Goal: Task Accomplishment & Management: Use online tool/utility

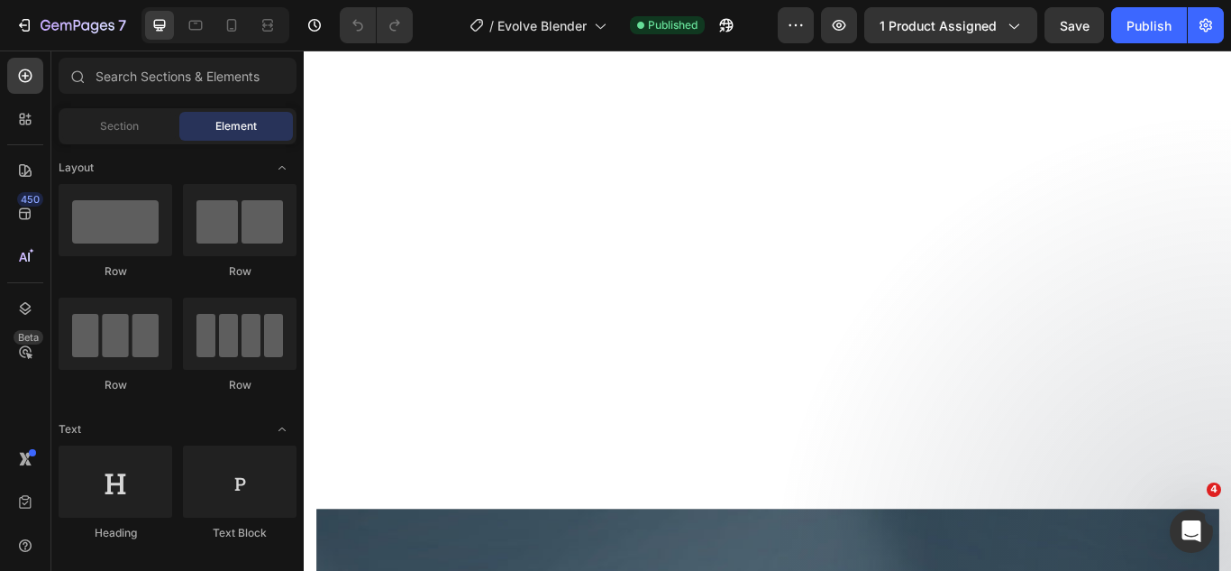
scroll to position [3245, 0]
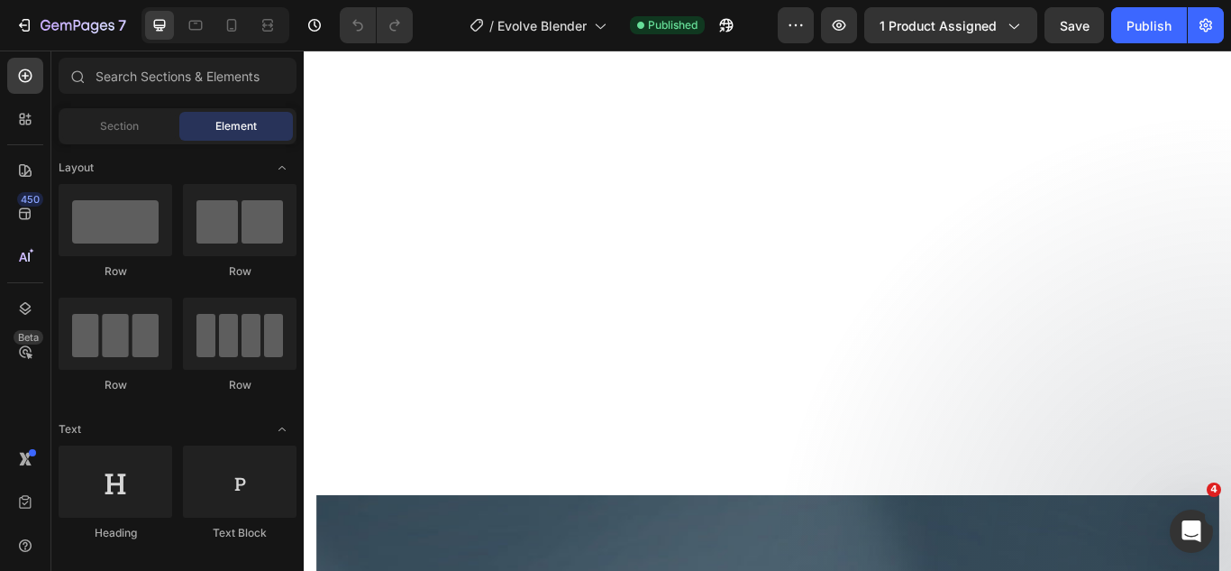
click at [565, 8] on img at bounding box center [845, 8] width 1024 height 0
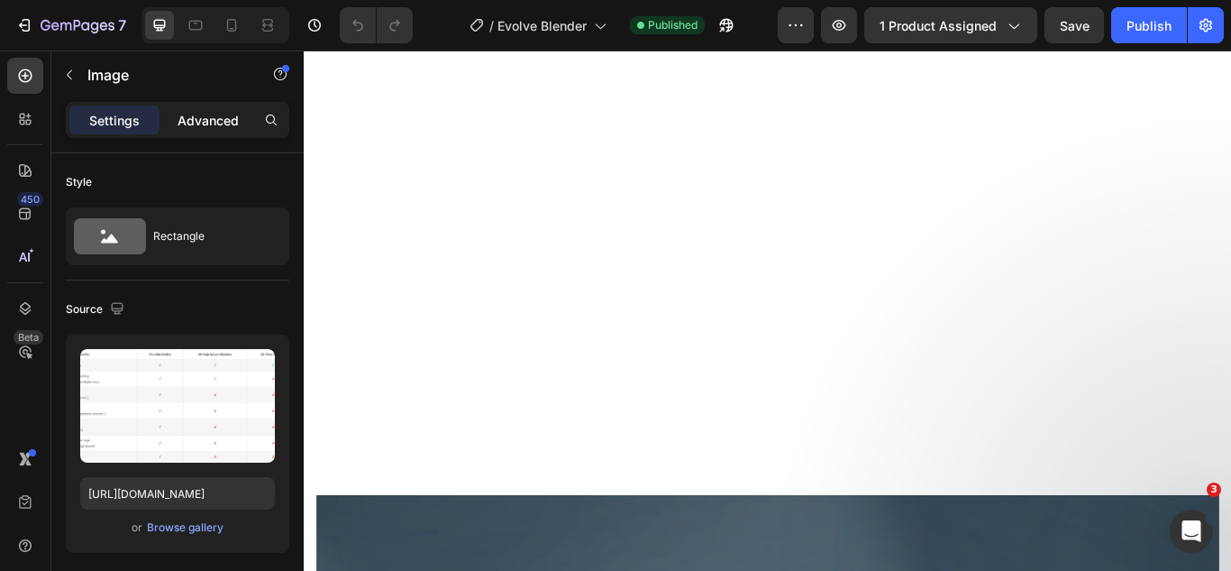
click at [210, 121] on p "Advanced" at bounding box center [208, 120] width 61 height 19
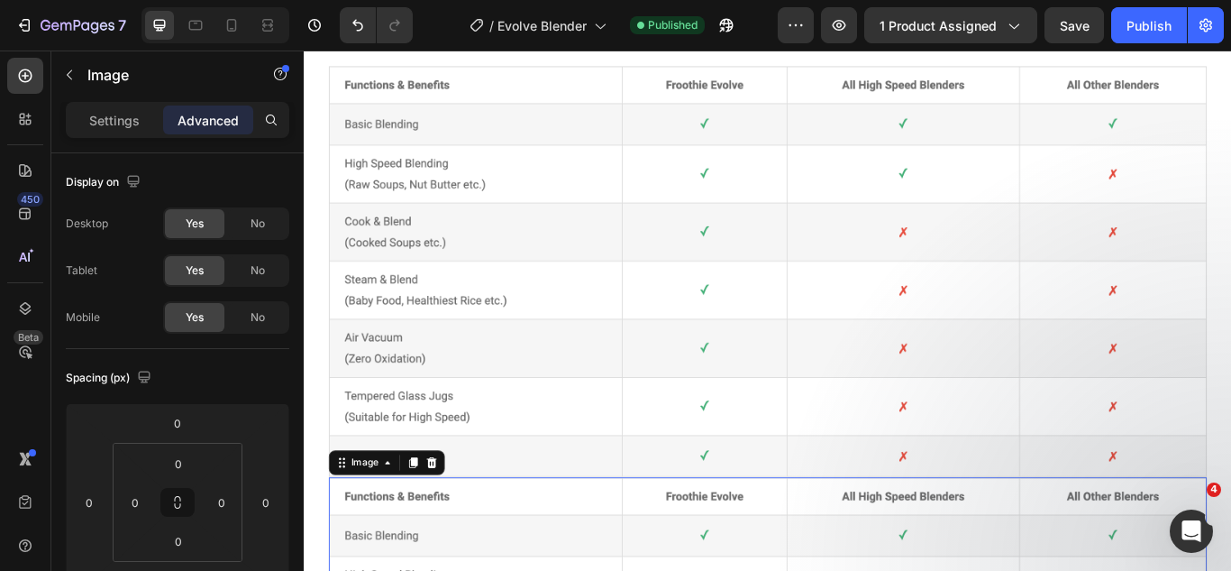
scroll to position [3319, 0]
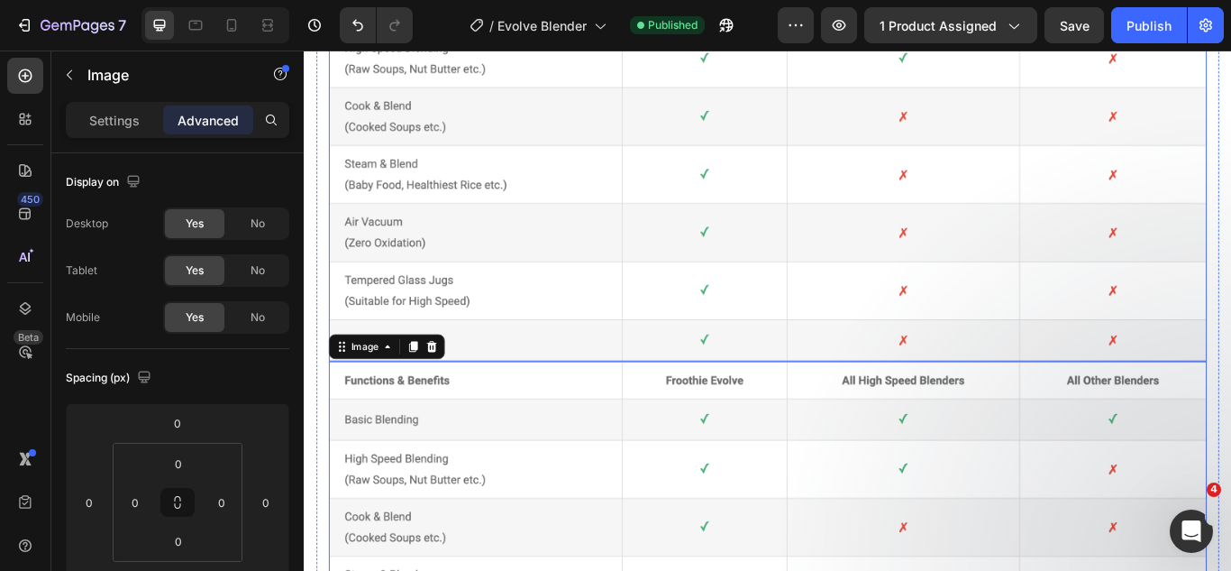
click at [519, 203] on img at bounding box center [845, 173] width 1024 height 479
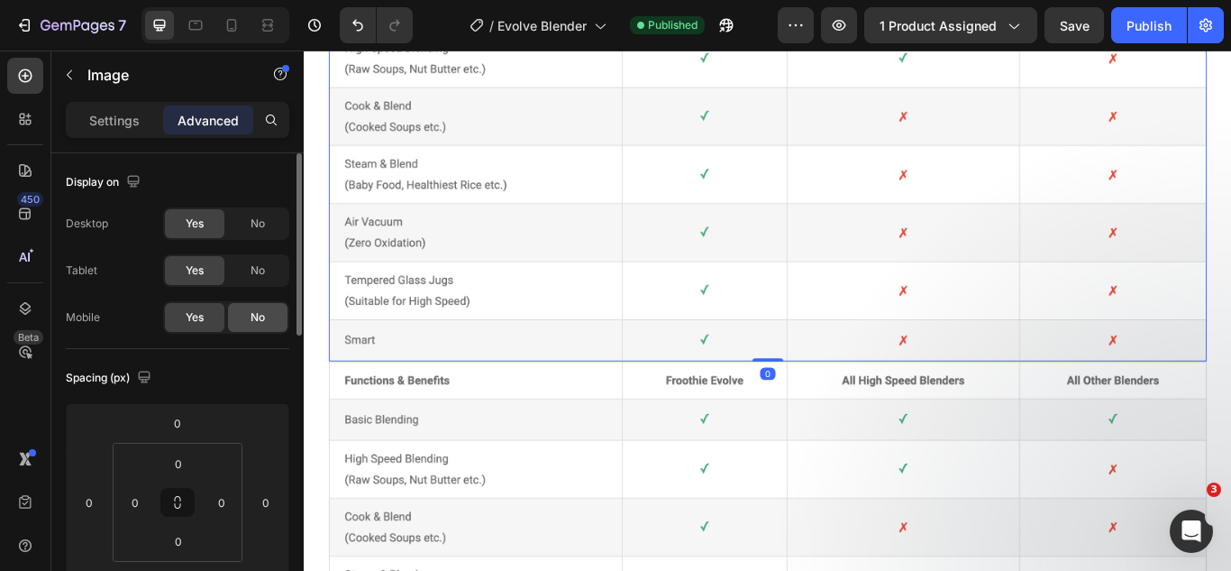
click at [261, 317] on span "No" at bounding box center [258, 317] width 14 height 16
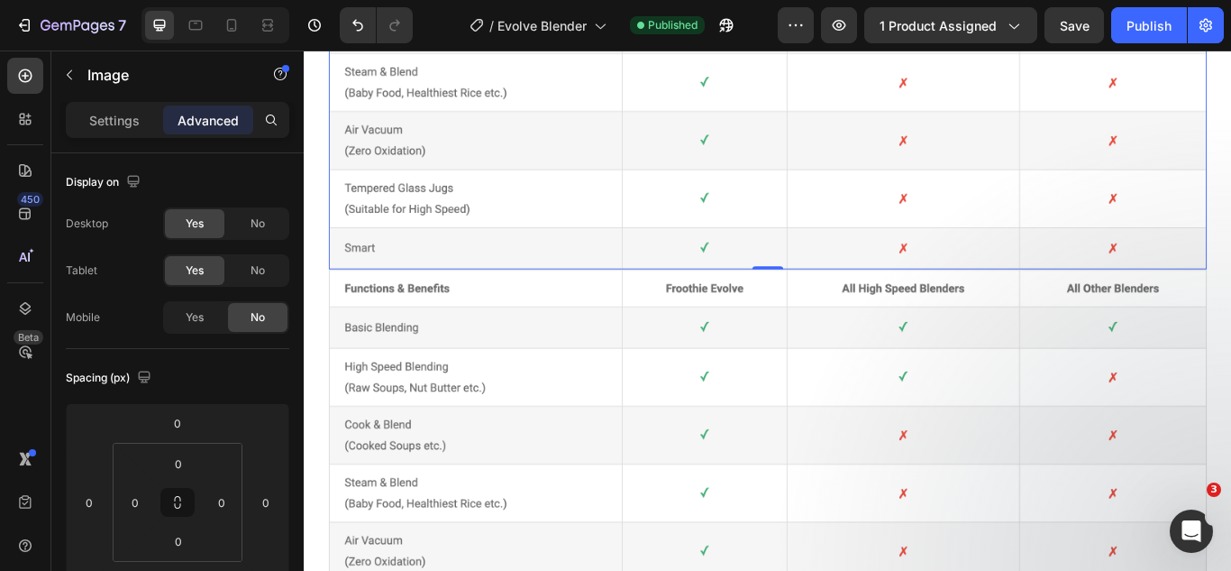
scroll to position [3589, 0]
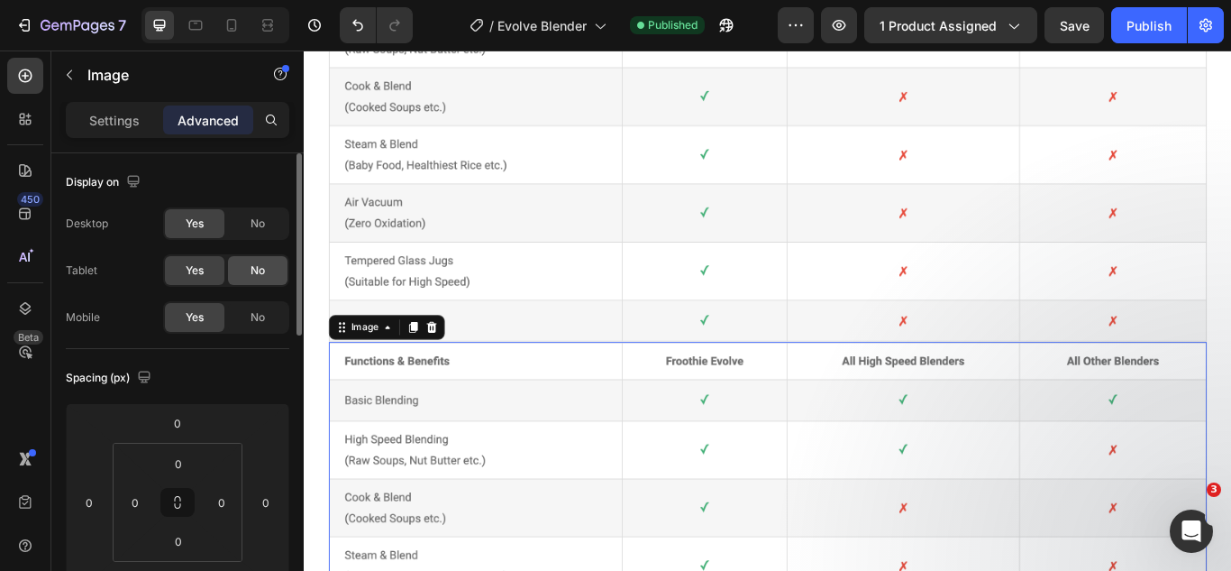
click at [246, 269] on div "No" at bounding box center [257, 270] width 59 height 29
click at [242, 228] on div "No" at bounding box center [257, 223] width 59 height 29
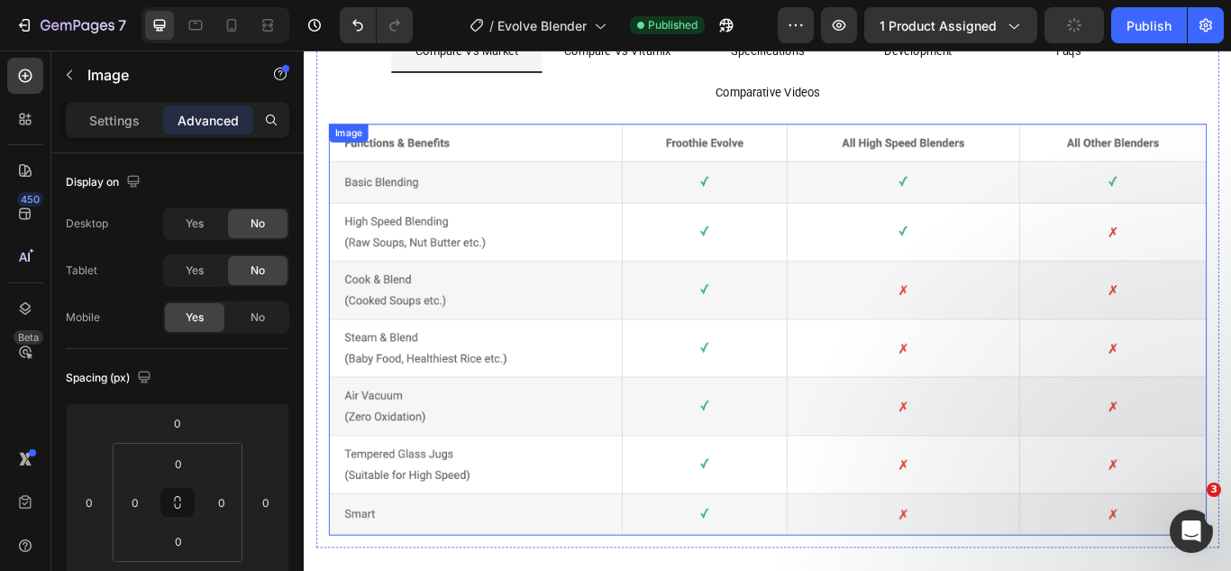
scroll to position [3228, 0]
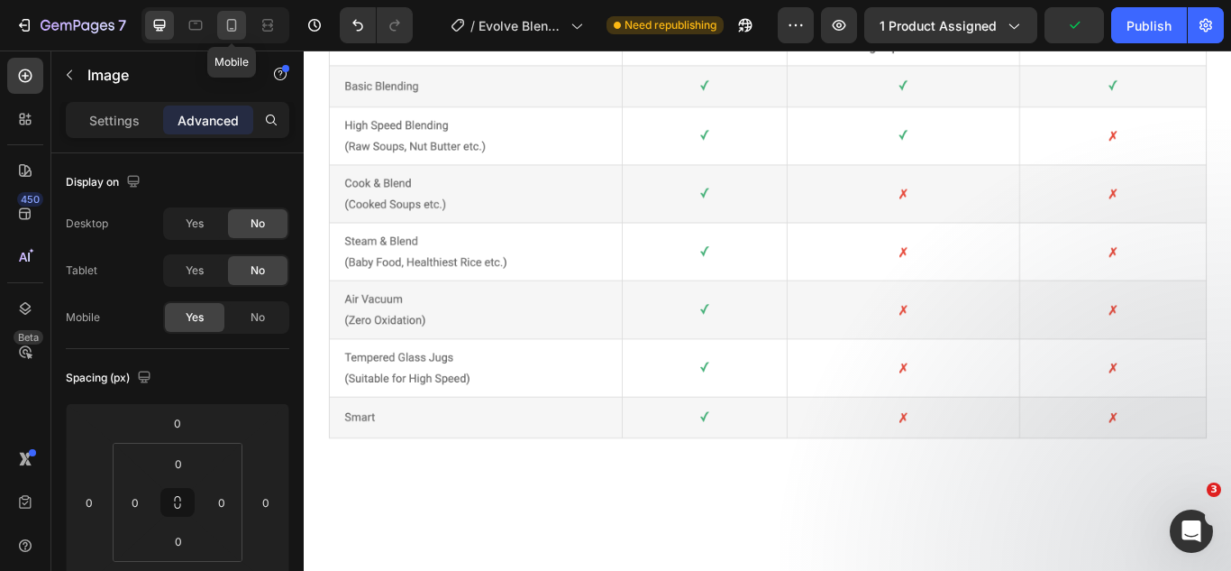
click at [234, 29] on icon at bounding box center [232, 25] width 18 height 18
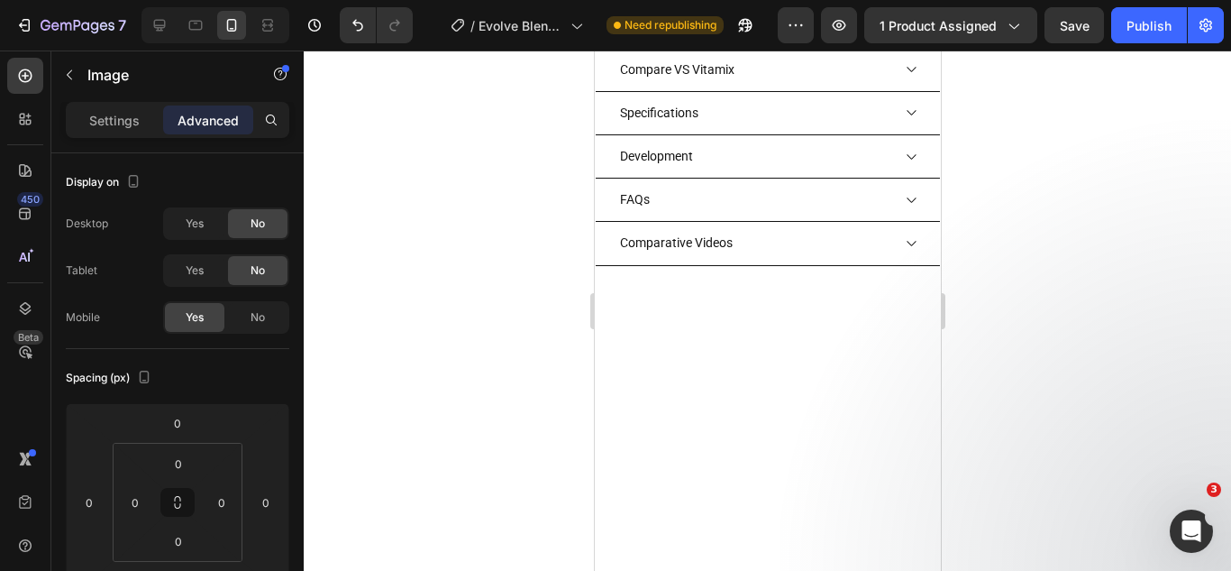
scroll to position [2868, 0]
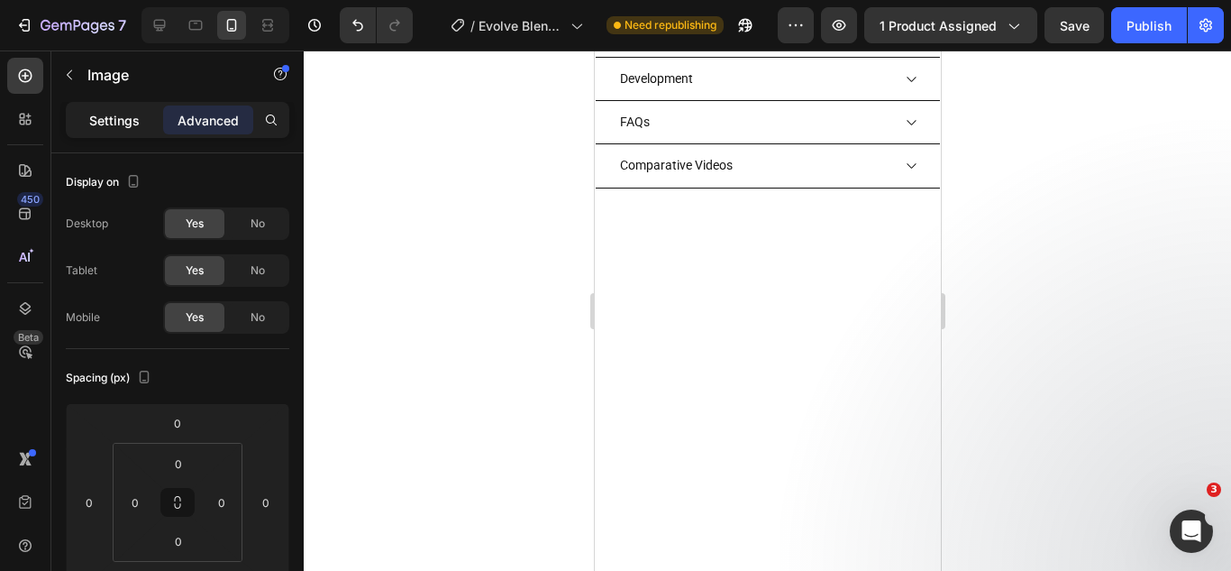
click at [121, 131] on div "Settings" at bounding box center [114, 119] width 90 height 29
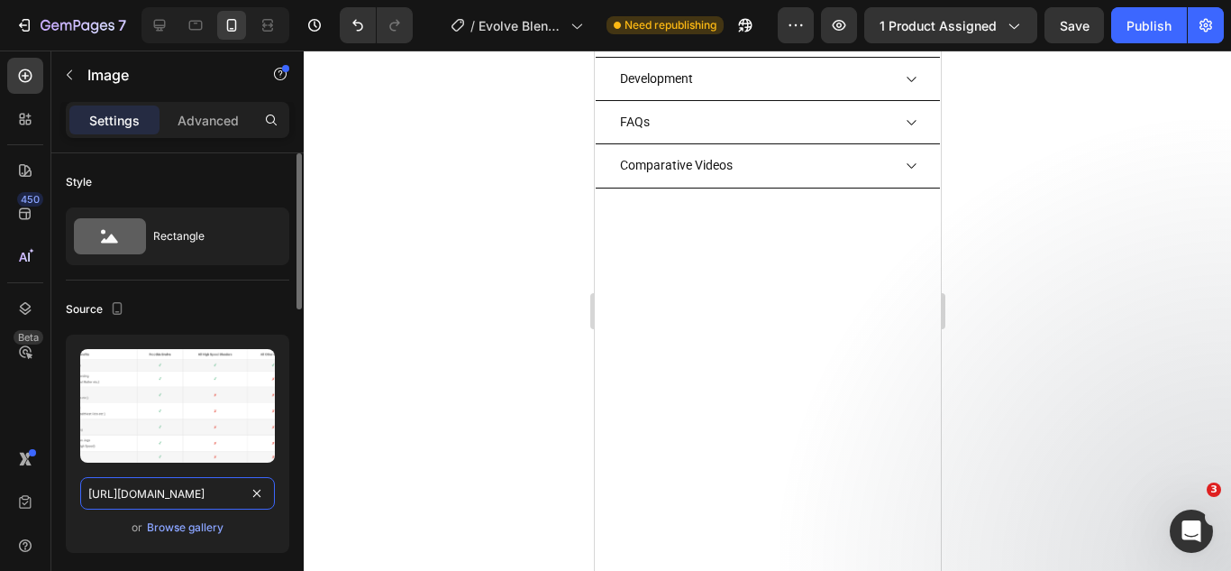
click at [193, 496] on input "[URL][DOMAIN_NAME]" at bounding box center [177, 493] width 195 height 32
click at [192, 496] on input "[URL][DOMAIN_NAME]" at bounding box center [177, 493] width 195 height 32
click at [192, 495] on input "[URL][DOMAIN_NAME]" at bounding box center [177, 493] width 195 height 32
paste input "[DOMAIN_NAME][URL][PHONE_NUMBER]"
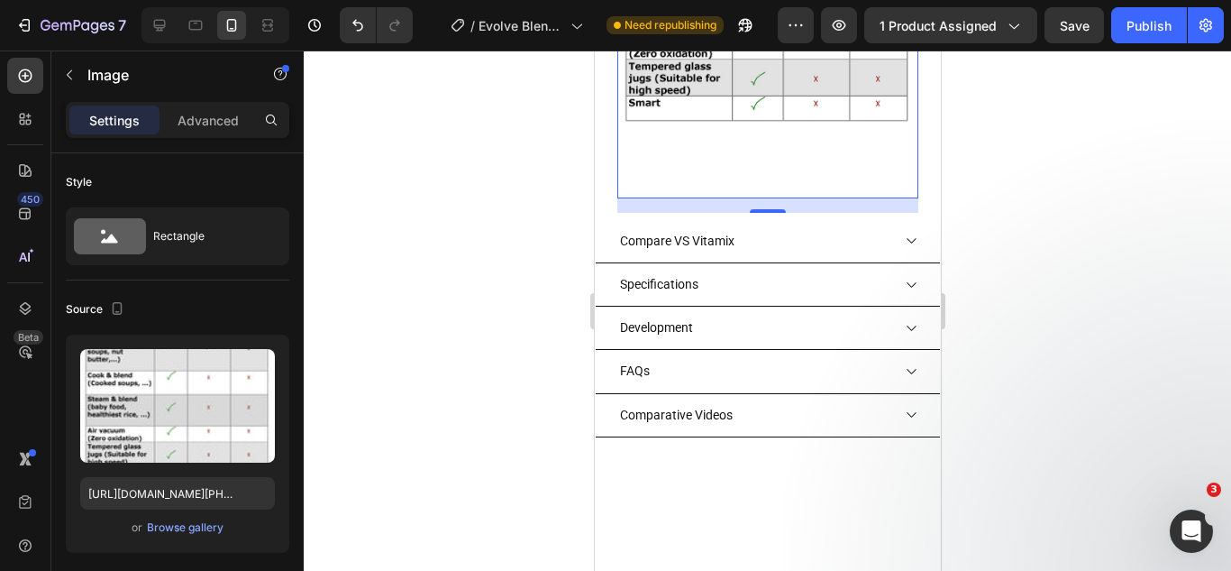
click at [736, 198] on img at bounding box center [766, 3] width 301 height 389
click at [186, 484] on input "[URL][DOMAIN_NAME][PHONE_NUMBER]" at bounding box center [177, 493] width 195 height 32
paste input "860"
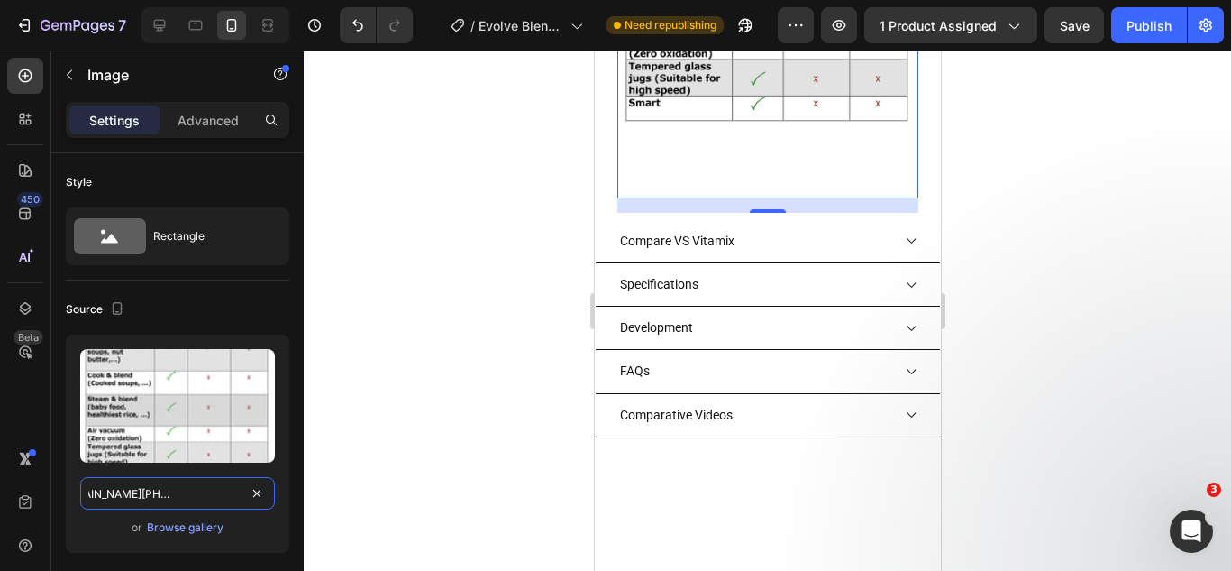
scroll to position [3048, 0]
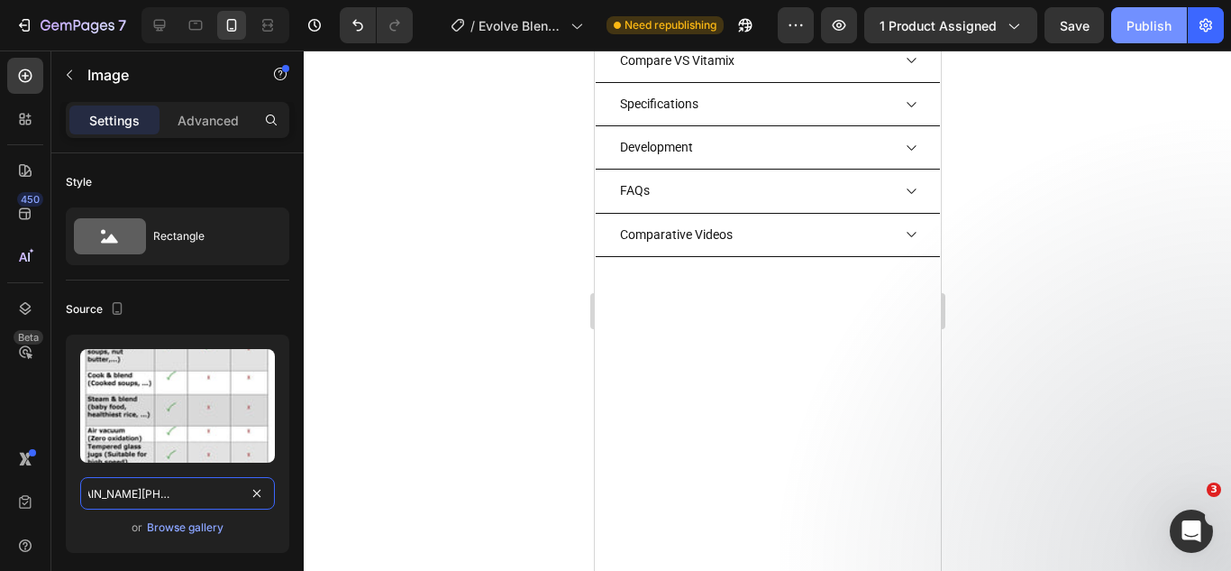
type input "[URL][DOMAIN_NAME][PHONE_NUMBER]"
click at [1134, 20] on div "Publish" at bounding box center [1149, 25] width 45 height 19
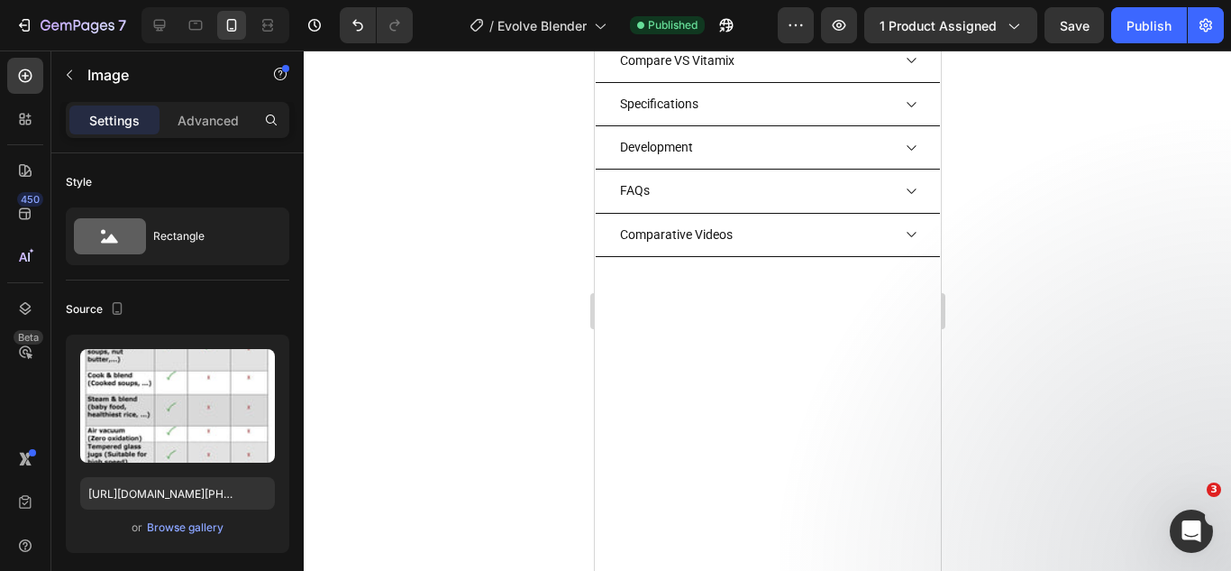
paste input "[URL][DOMAIN_NAME][PHONE_NUMBER]"
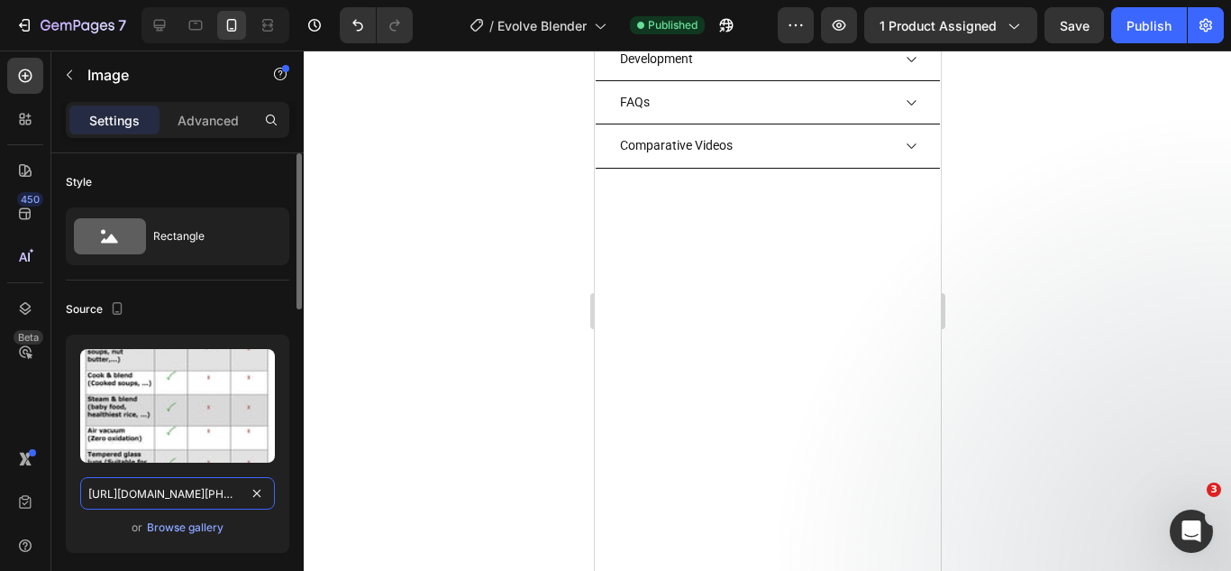
scroll to position [0, 416]
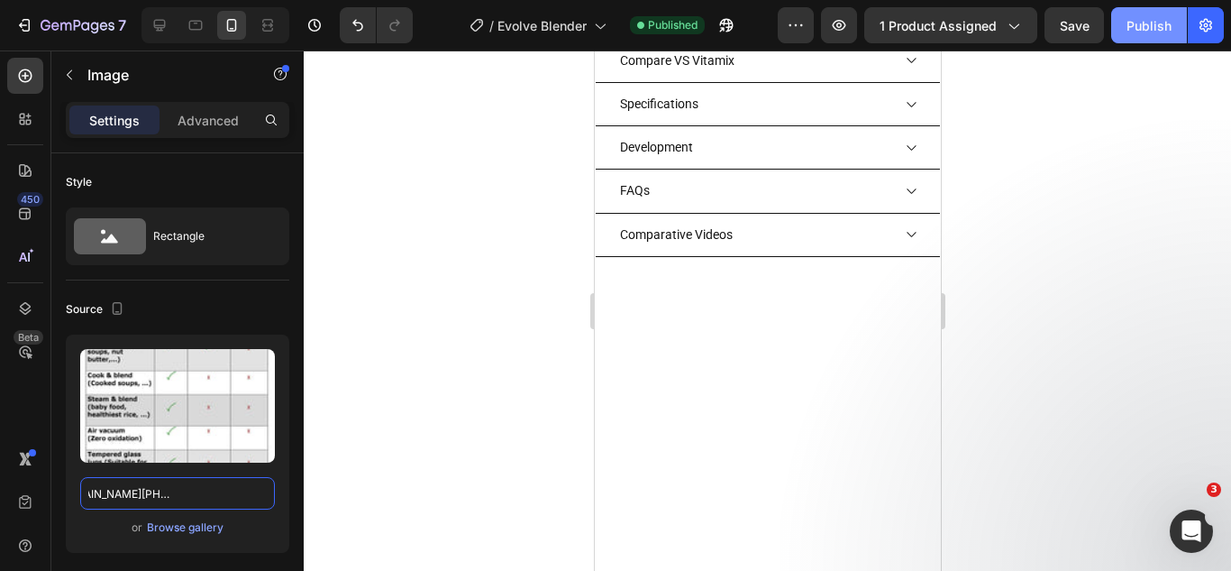
type input "[URL][DOMAIN_NAME][PHONE_NUMBER]"
click at [1145, 23] on div "Publish" at bounding box center [1149, 25] width 45 height 19
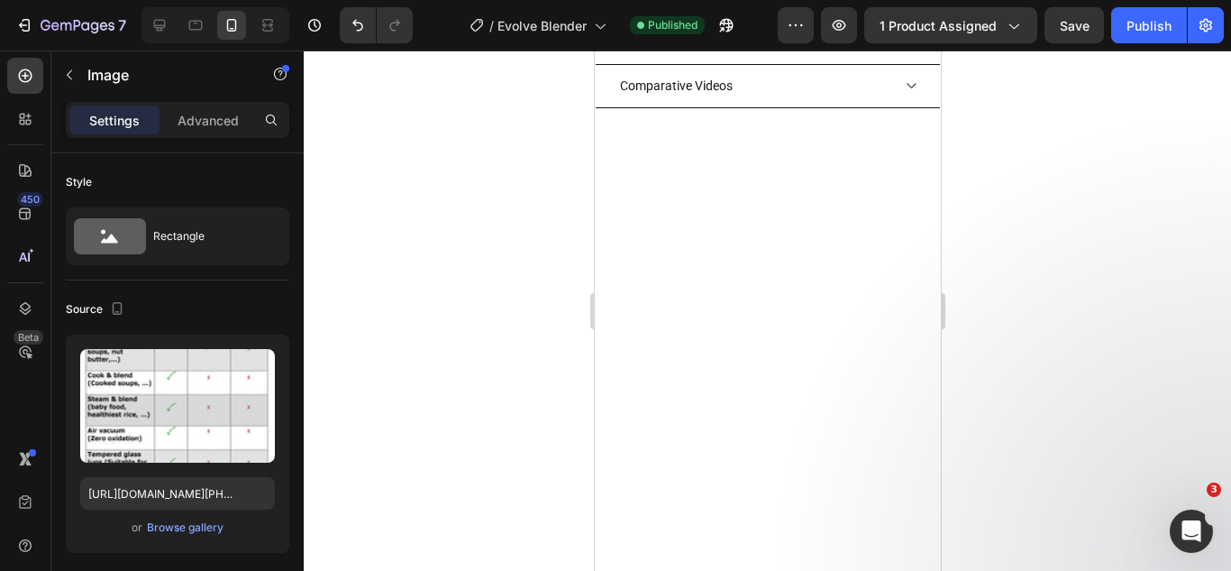
scroll to position [2958, 0]
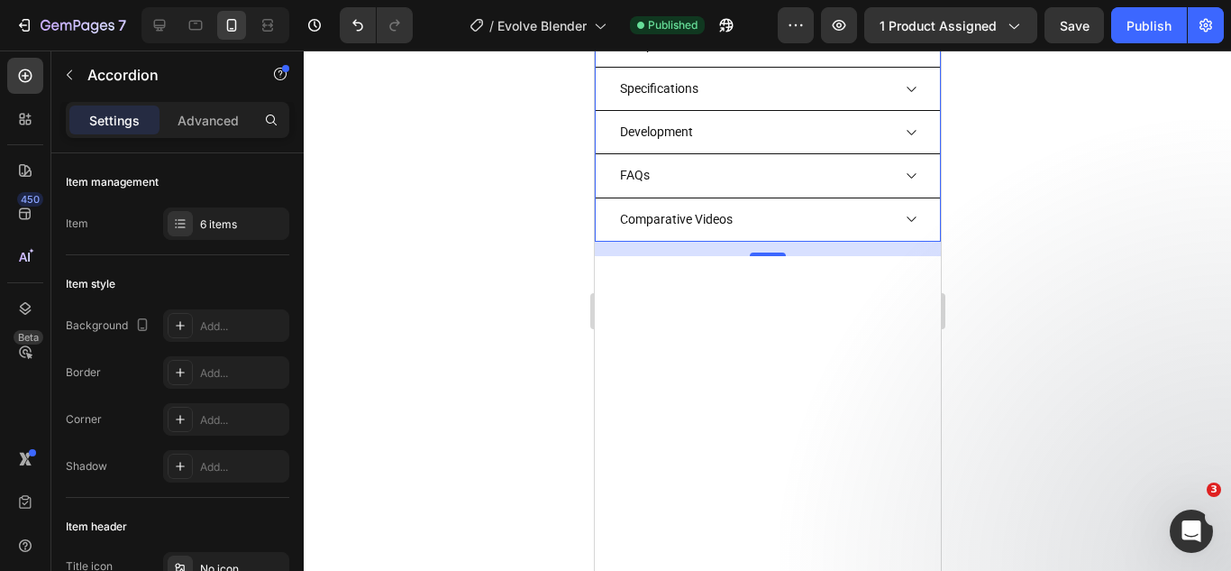
scroll to position [3048, 0]
